Goal: Find specific page/section: Find specific page/section

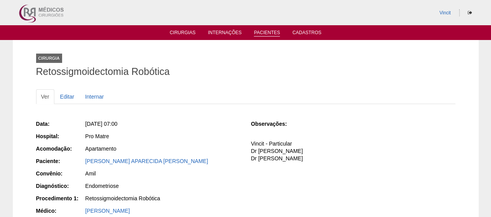
click at [271, 33] on link "Pacientes" at bounding box center [267, 33] width 26 height 7
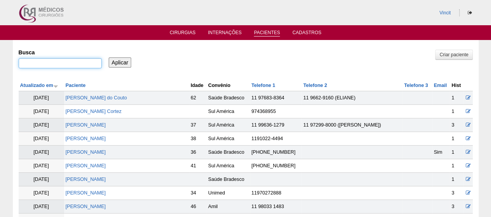
click at [83, 66] on input "Busca" at bounding box center [60, 63] width 83 height 10
paste input "[PERSON_NAME]"
type input "[PERSON_NAME]"
click at [128, 64] on input "Aplicar" at bounding box center [120, 62] width 23 height 10
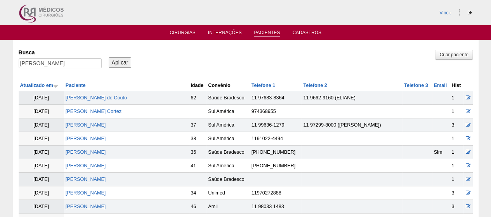
scroll to position [0, 0]
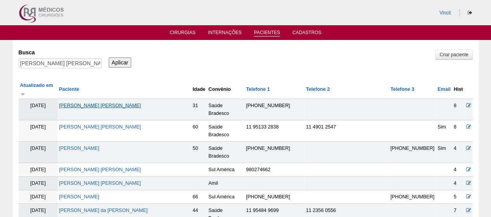
click at [141, 103] on link "[PERSON_NAME] [PERSON_NAME]" at bounding box center [100, 105] width 82 height 5
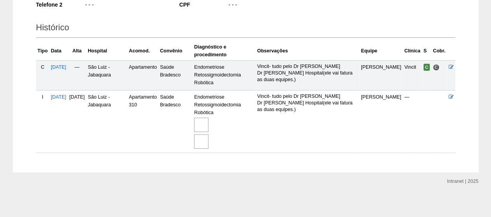
scroll to position [165, 0]
